Goal: Find specific page/section: Find specific page/section

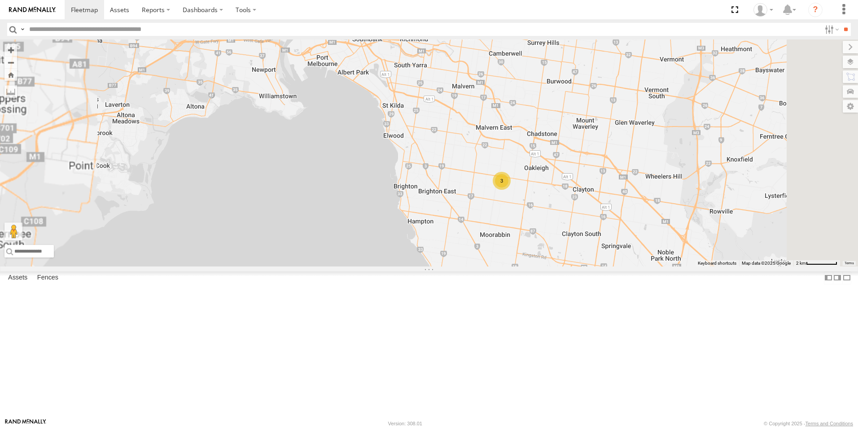
drag, startPoint x: 545, startPoint y: 131, endPoint x: 548, endPoint y: 169, distance: 38.3
click at [548, 169] on div "3 2 1GI7GR - Hiace" at bounding box center [429, 153] width 858 height 227
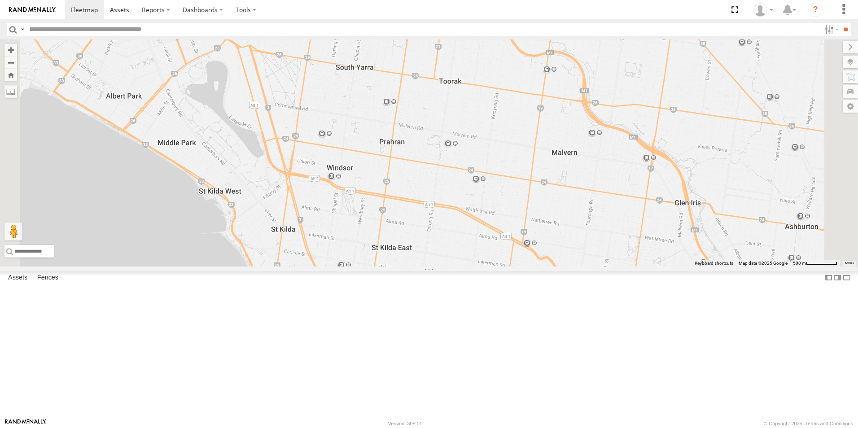
drag, startPoint x: 530, startPoint y: 157, endPoint x: 541, endPoint y: 200, distance: 44.4
click at [541, 200] on div "1GI7GR - Hiace 2BM9DF YHH191" at bounding box center [429, 153] width 858 height 227
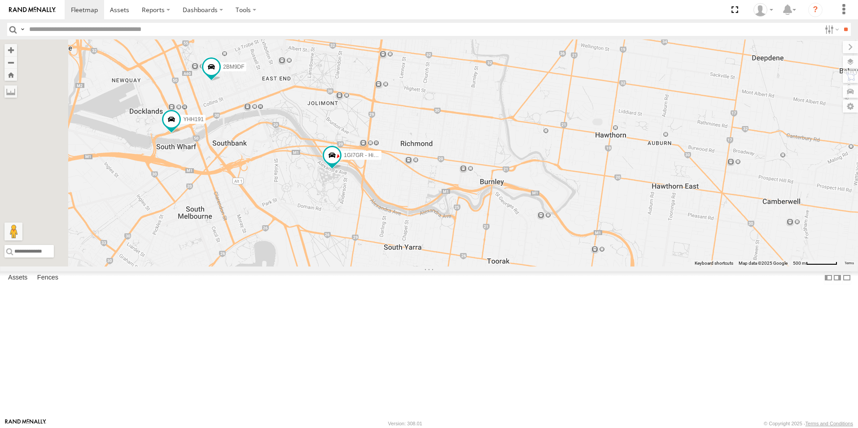
drag, startPoint x: 476, startPoint y: 133, endPoint x: 523, endPoint y: 277, distance: 151.3
click at [523, 267] on div "1GI7GR - Hiace 2BM9DF YHH191" at bounding box center [429, 153] width 858 height 227
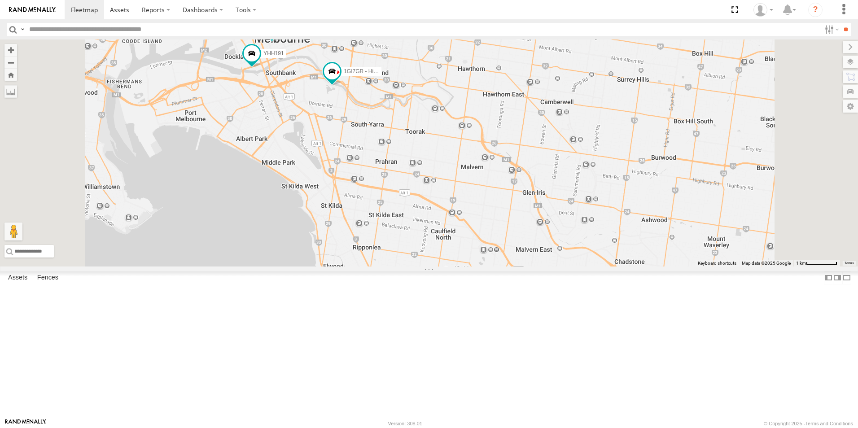
drag, startPoint x: 473, startPoint y: 283, endPoint x: 455, endPoint y: 201, distance: 84.1
click at [455, 201] on div "1GI7GR - Hiace 2BM9DF YHH191" at bounding box center [429, 153] width 858 height 227
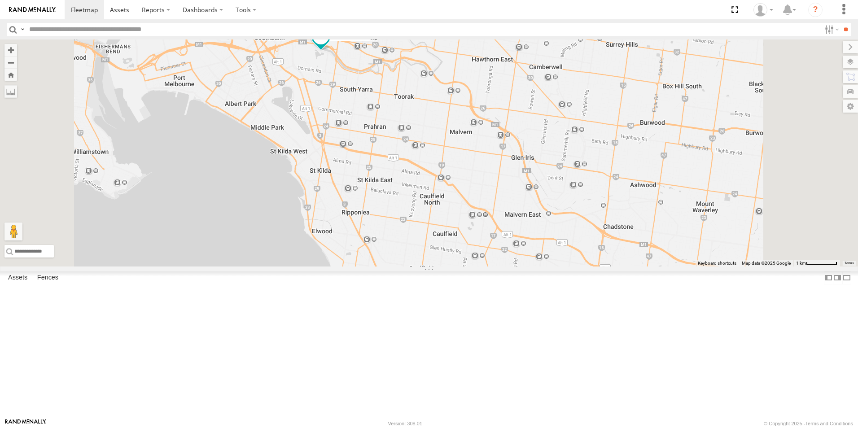
drag, startPoint x: 480, startPoint y: 249, endPoint x: 477, endPoint y: 225, distance: 23.6
click at [477, 225] on div "1GI7GR - Hiace 3 2BM9DF YHH191" at bounding box center [429, 153] width 858 height 227
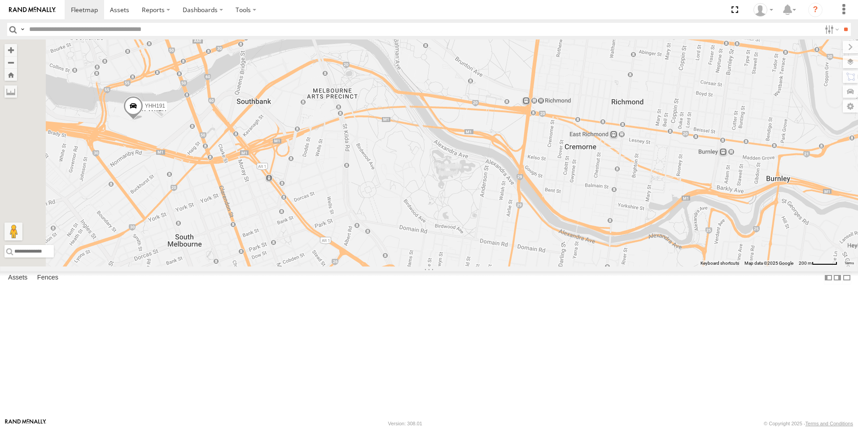
drag, startPoint x: 345, startPoint y: 103, endPoint x: 425, endPoint y: 141, distance: 88.1
click at [425, 141] on div "1GI7GR - Hiace 2BM9DF YHH191" at bounding box center [429, 153] width 858 height 227
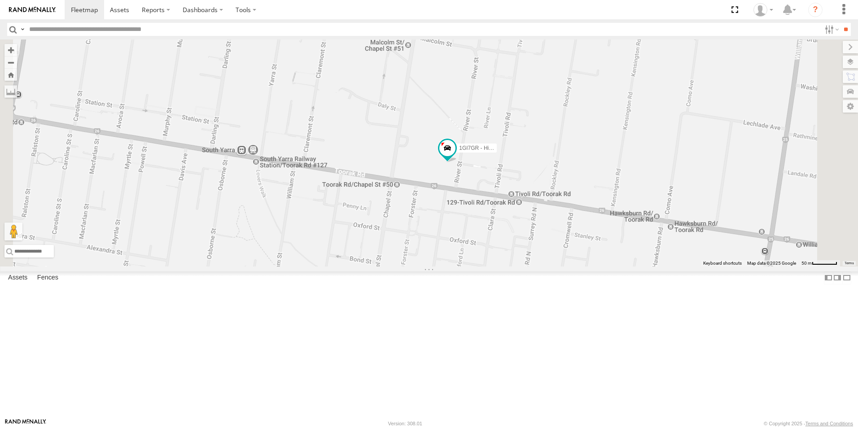
drag, startPoint x: 589, startPoint y: 327, endPoint x: 561, endPoint y: 178, distance: 151.2
click at [561, 178] on div "1GI7GR - Hiace 2BM9DF YHH191" at bounding box center [429, 153] width 858 height 227
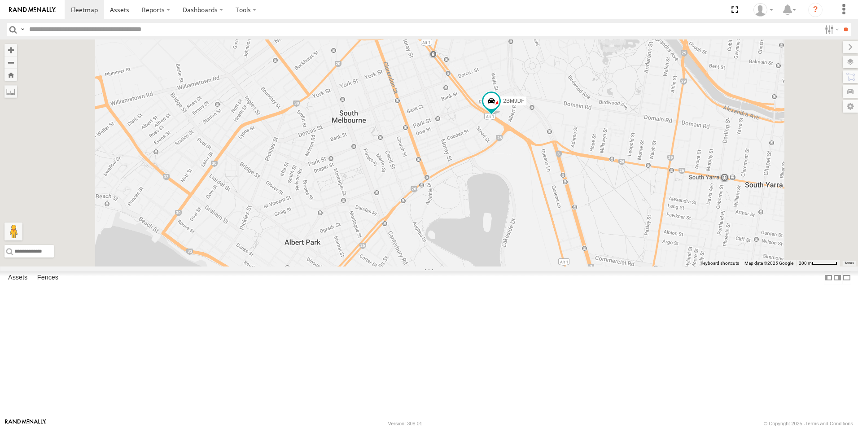
drag, startPoint x: 400, startPoint y: 77, endPoint x: 404, endPoint y: 135, distance: 58.0
click at [404, 135] on div "2BM9DF YHH191 1GI7GR - Hiace" at bounding box center [429, 153] width 858 height 227
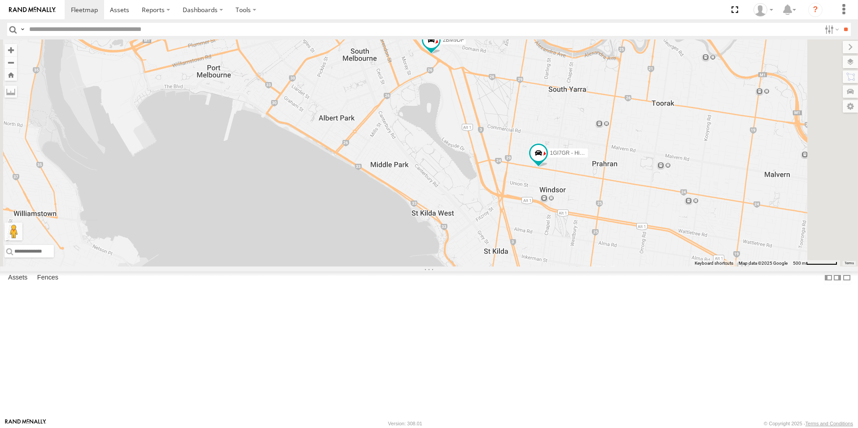
drag, startPoint x: 590, startPoint y: 228, endPoint x: 509, endPoint y: 143, distance: 116.8
click at [509, 143] on div "2BM9DF YHH191 1GI7GR - Hiace" at bounding box center [429, 153] width 858 height 227
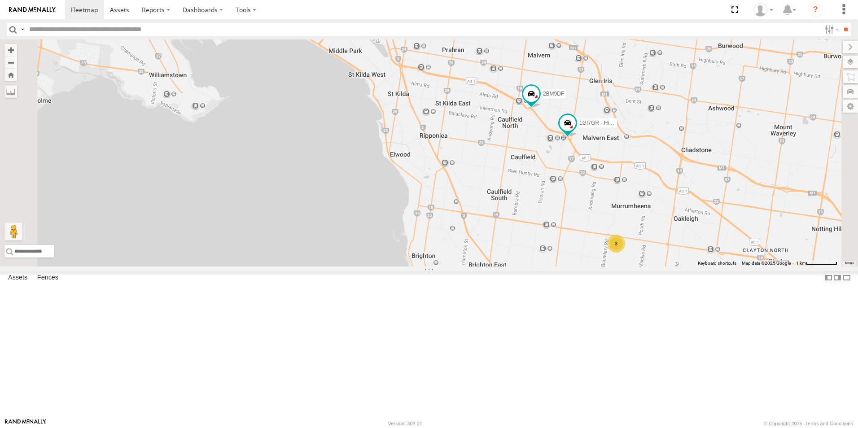
drag, startPoint x: 605, startPoint y: 195, endPoint x: 596, endPoint y: 132, distance: 63.0
click at [596, 132] on div "2BM9DF YHH191 1GI7GR - Hiace 3" at bounding box center [429, 153] width 858 height 227
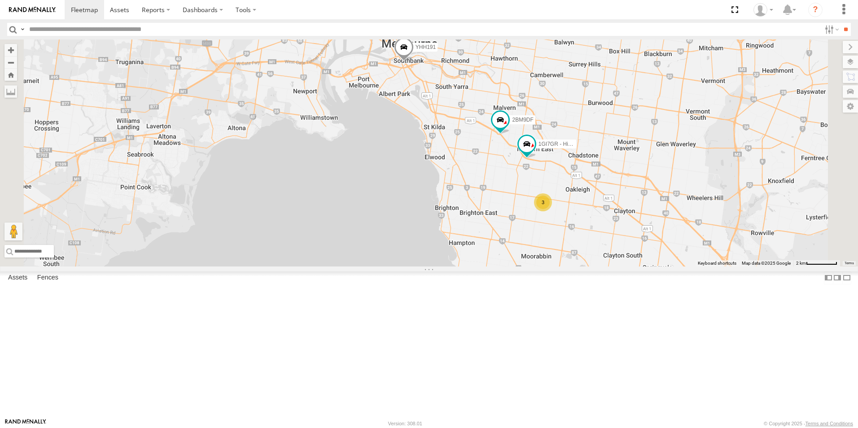
drag, startPoint x: 685, startPoint y: 121, endPoint x: 703, endPoint y: 198, distance: 78.8
click at [705, 204] on div "YHH191 3 2BM9DF 1GI7GR - Hiace" at bounding box center [429, 153] width 858 height 227
